Goal: Information Seeking & Learning: Learn about a topic

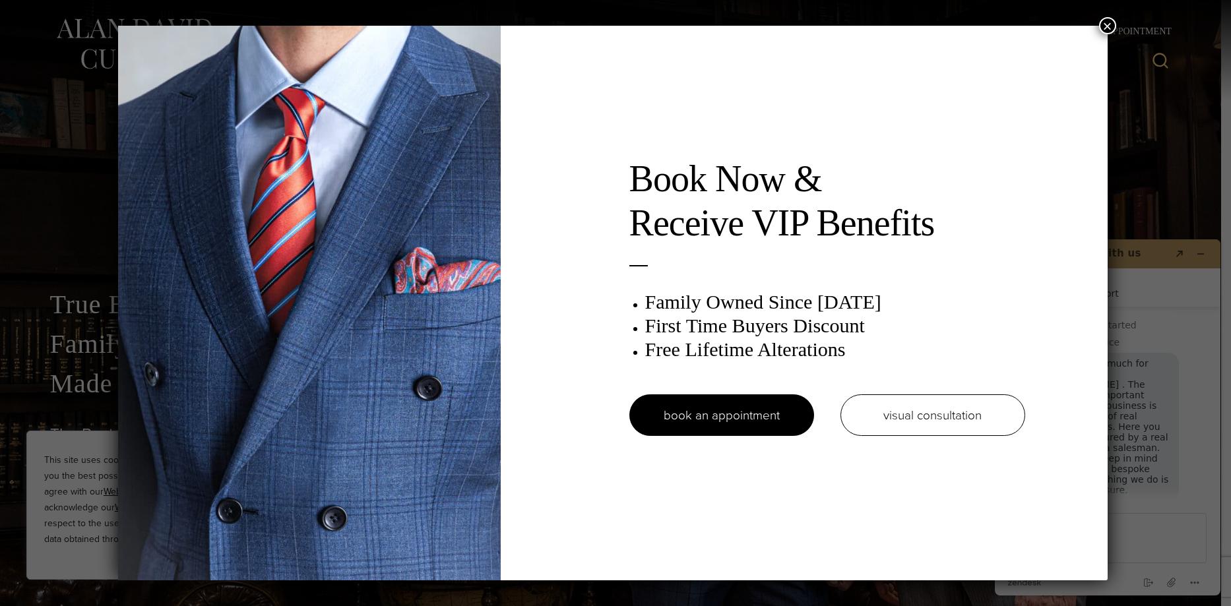
click at [1110, 23] on button "×" at bounding box center [1107, 25] width 17 height 17
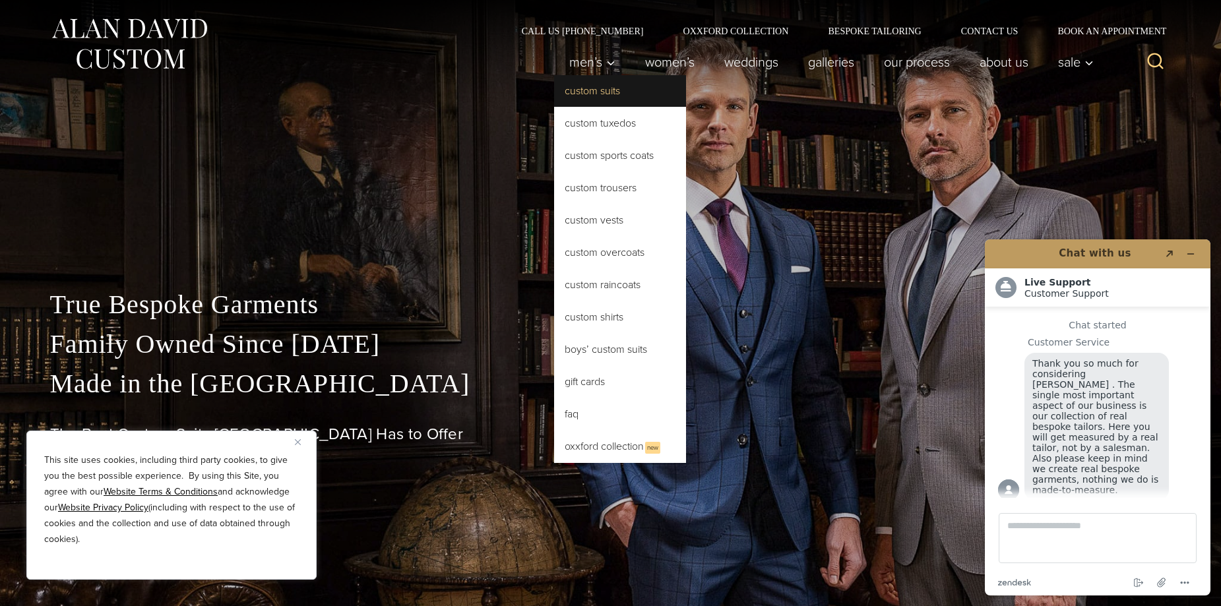
click at [583, 90] on link "Custom Suits" at bounding box center [620, 91] width 132 height 32
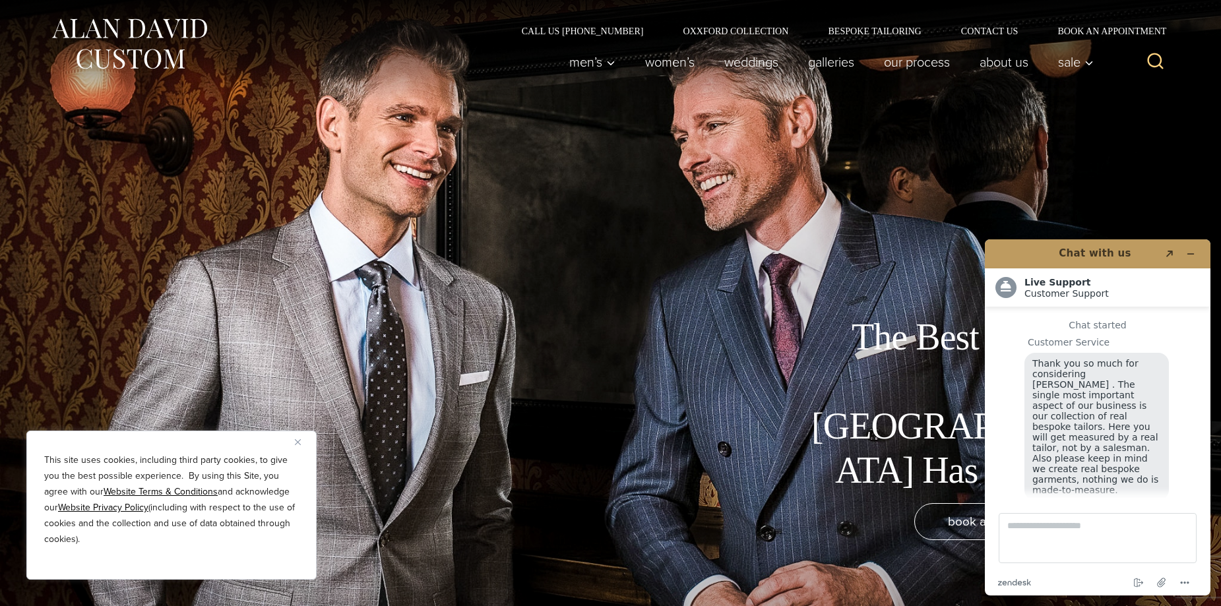
scroll to position [16, 0]
click at [298, 440] on img "Close" at bounding box center [298, 442] width 6 height 6
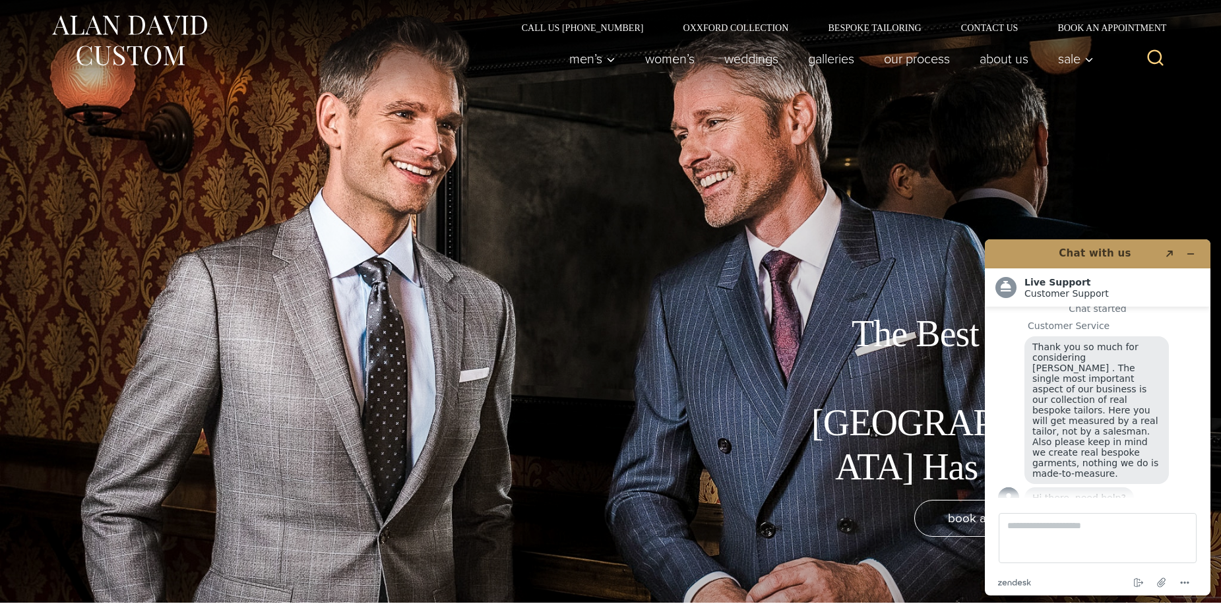
scroll to position [0, 0]
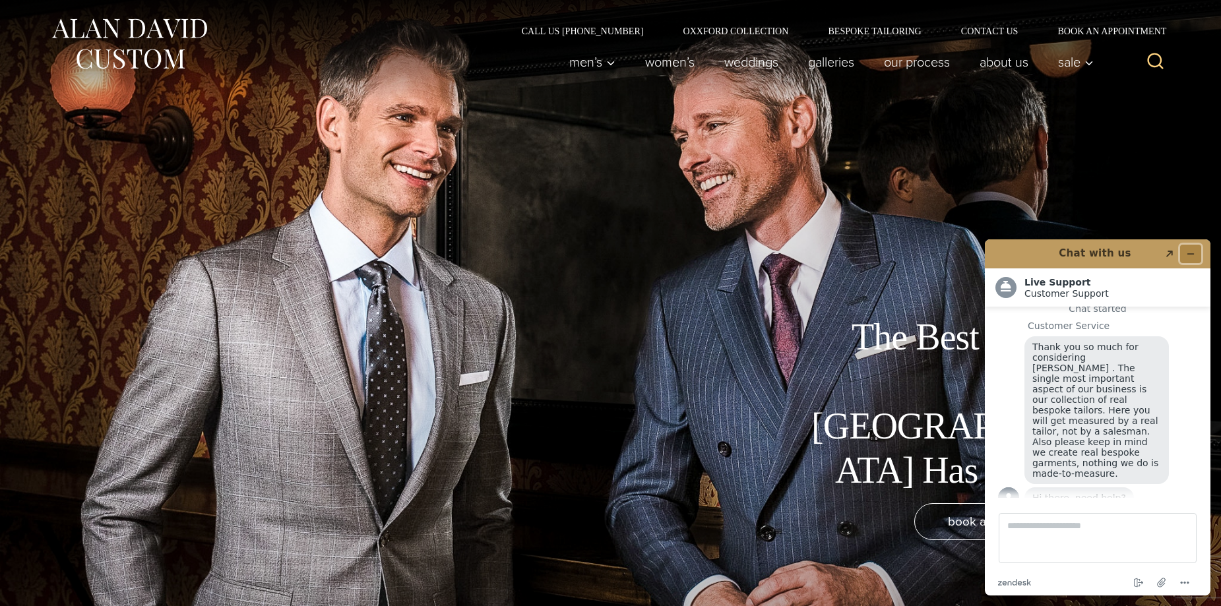
click at [1189, 249] on button "Minimize widget" at bounding box center [1190, 254] width 21 height 18
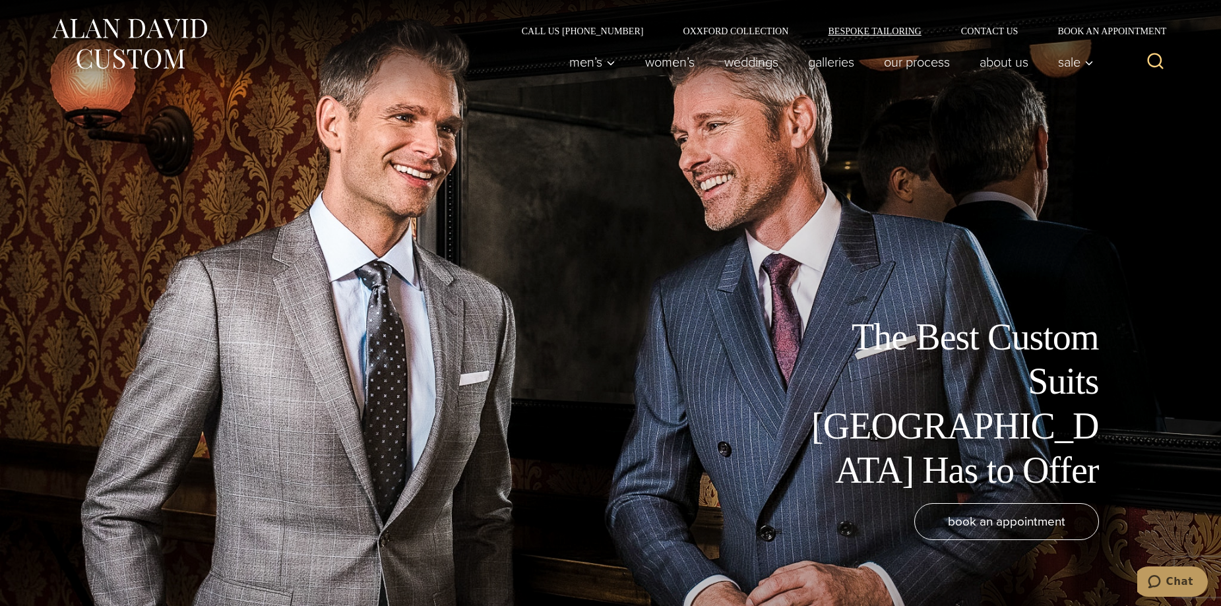
click at [879, 28] on link "Bespoke Tailoring" at bounding box center [874, 30] width 133 height 9
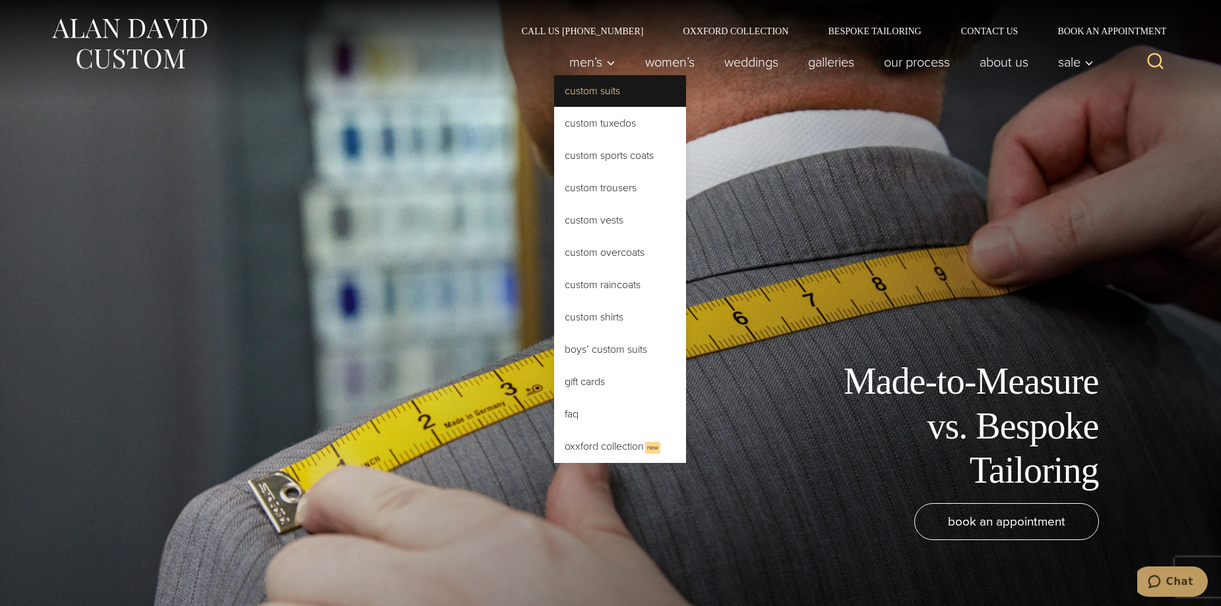
click at [586, 89] on link "Custom Suits" at bounding box center [620, 91] width 132 height 32
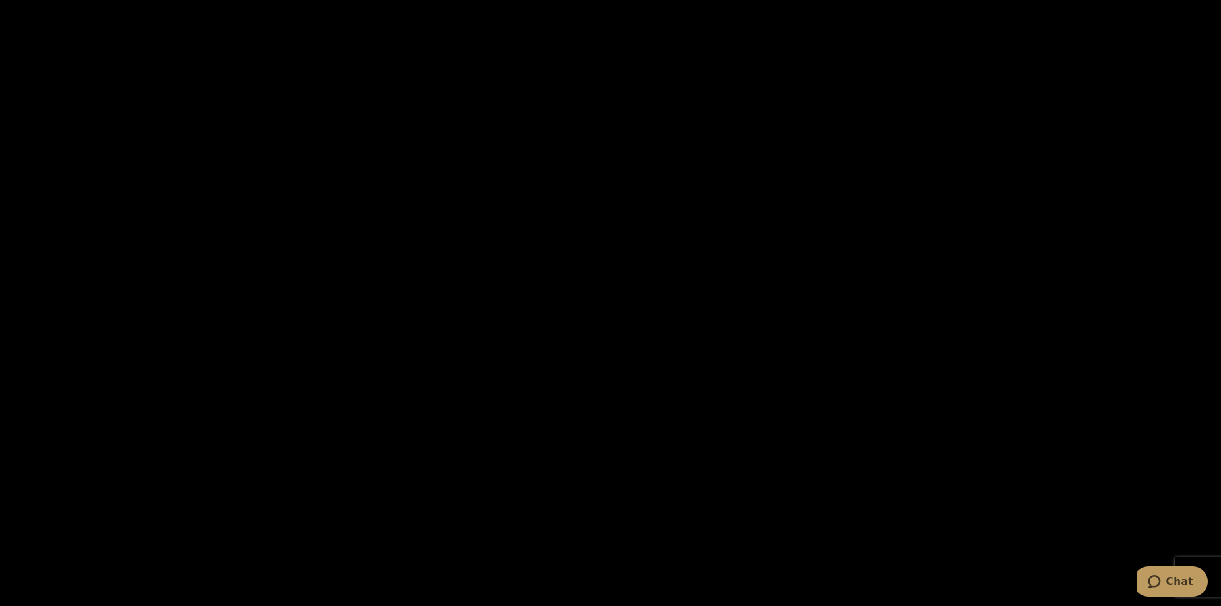
scroll to position [2045, 0]
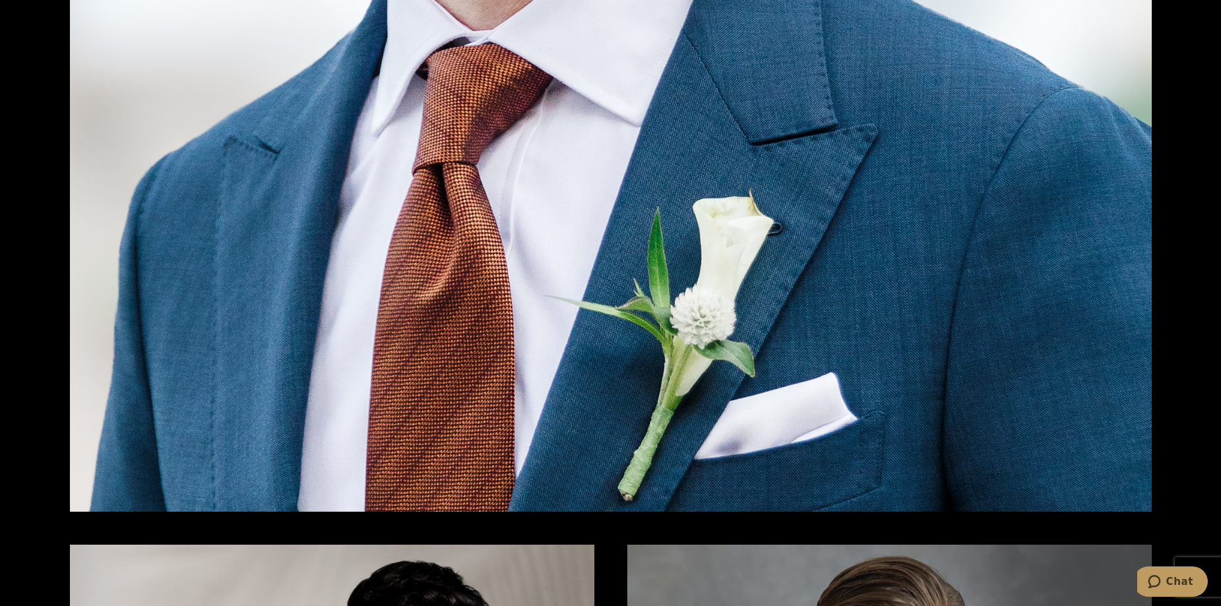
click at [246, 241] on img at bounding box center [611, 228] width 1082 height 568
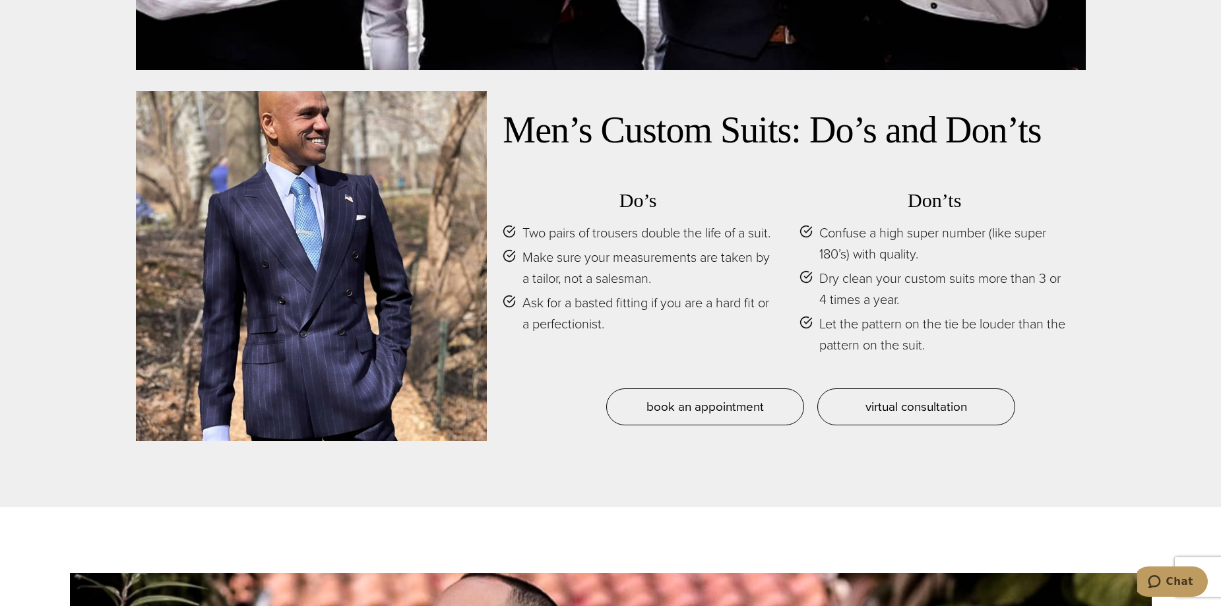
scroll to position [6248, 0]
